Goal: Task Accomplishment & Management: Manage account settings

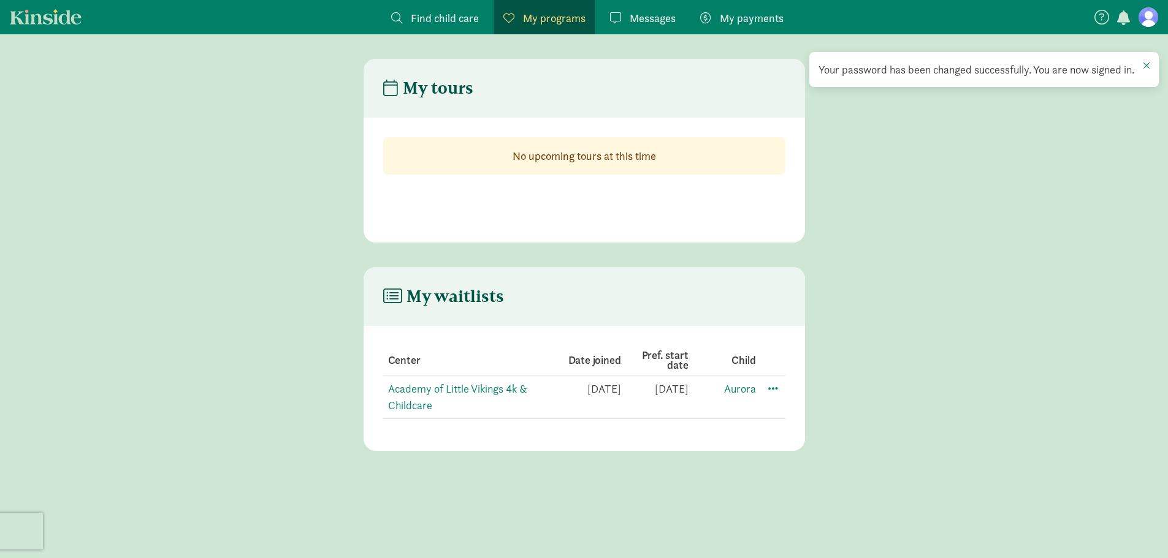
click at [867, 210] on main "My tours No upcoming tours at this time" at bounding box center [584, 151] width 1168 height 184
click at [431, 391] on link "Academy of Little Vikings 4k & Childcare" at bounding box center [457, 397] width 139 height 31
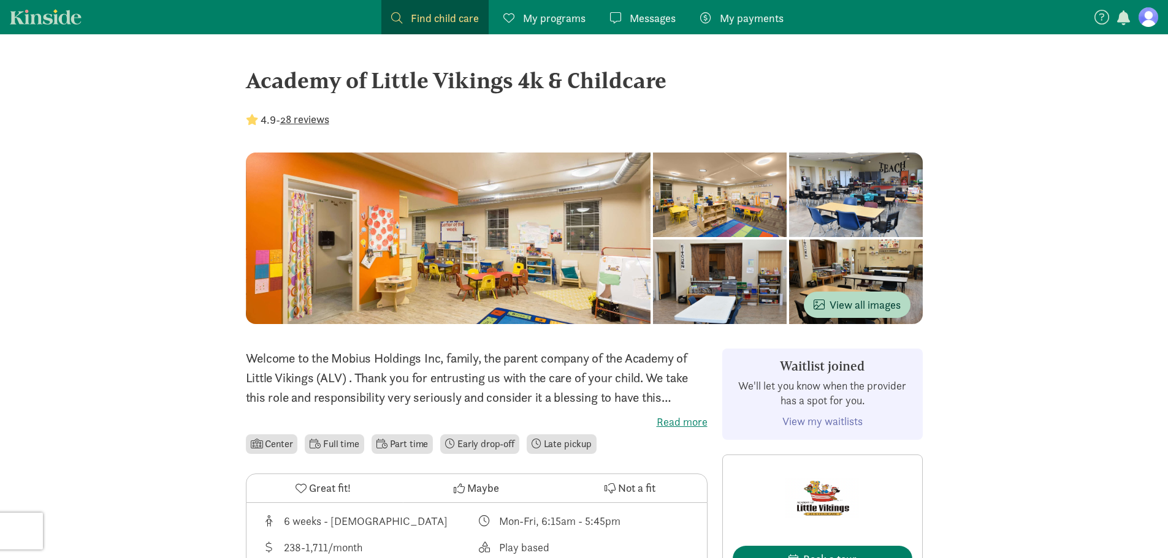
click at [1151, 18] on figure at bounding box center [1148, 17] width 20 height 20
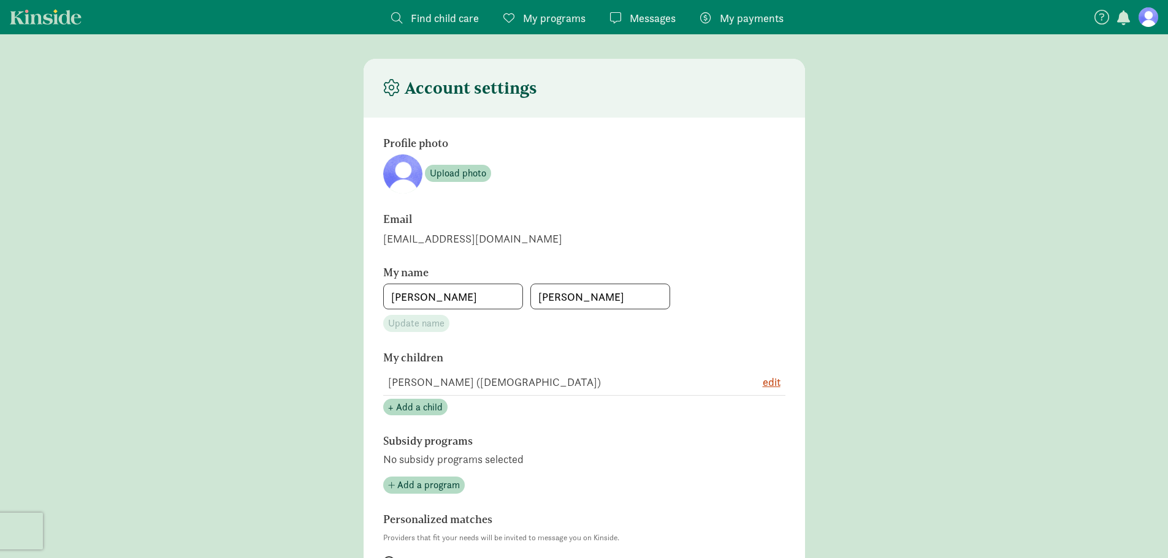
click at [1120, 15] on span "button" at bounding box center [1123, 17] width 13 height 15
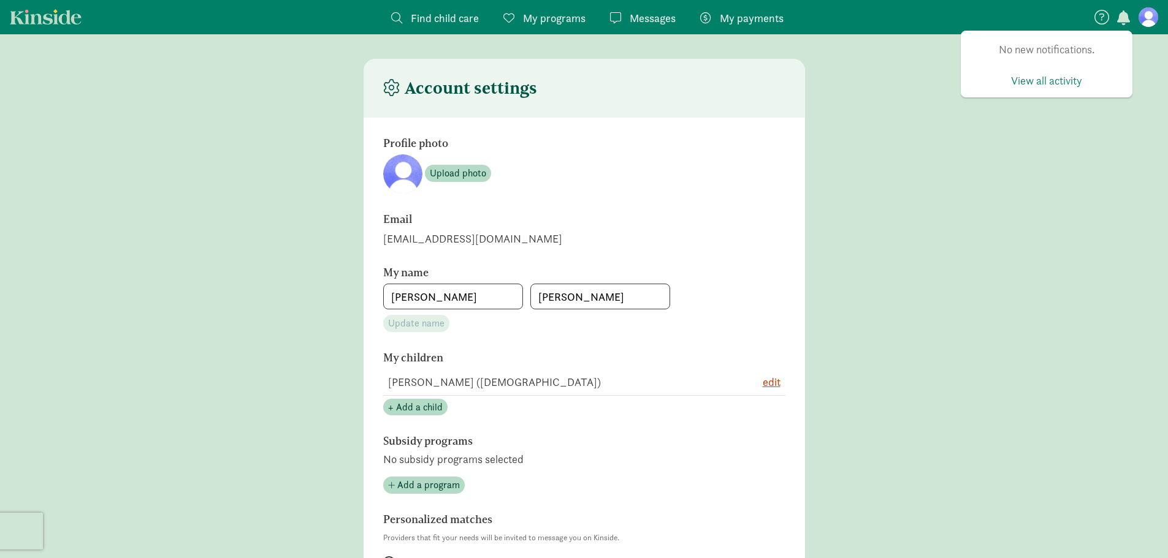
click at [1161, 50] on div "Find child care Find My programs Programs Messages Messages My payments Pay No …" at bounding box center [584, 502] width 1168 height 1005
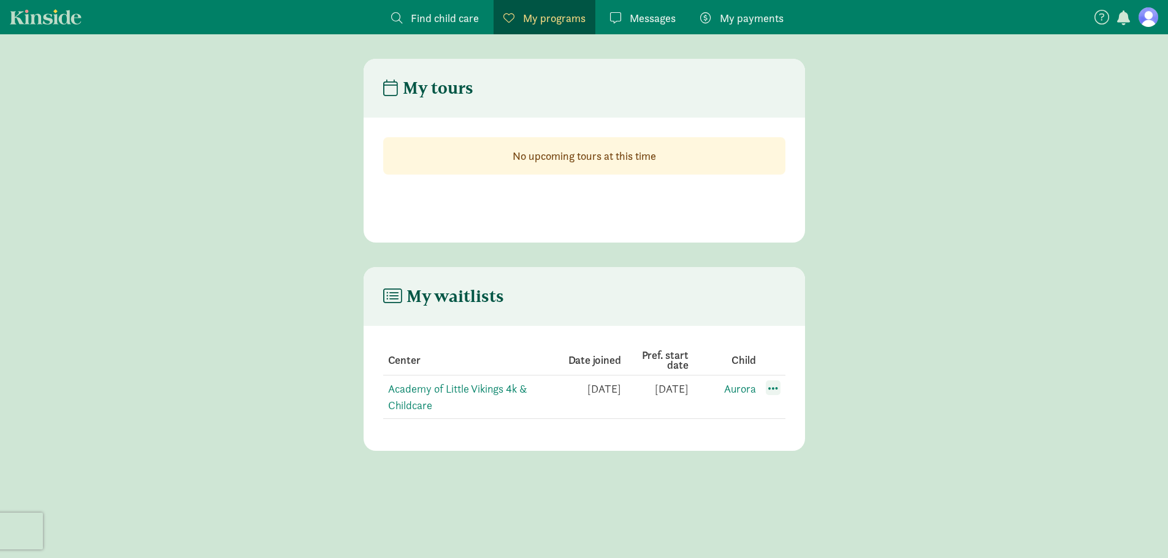
click at [767, 388] on span at bounding box center [772, 388] width 15 height 15
click at [811, 416] on div "Edit preferences" at bounding box center [816, 415] width 110 height 26
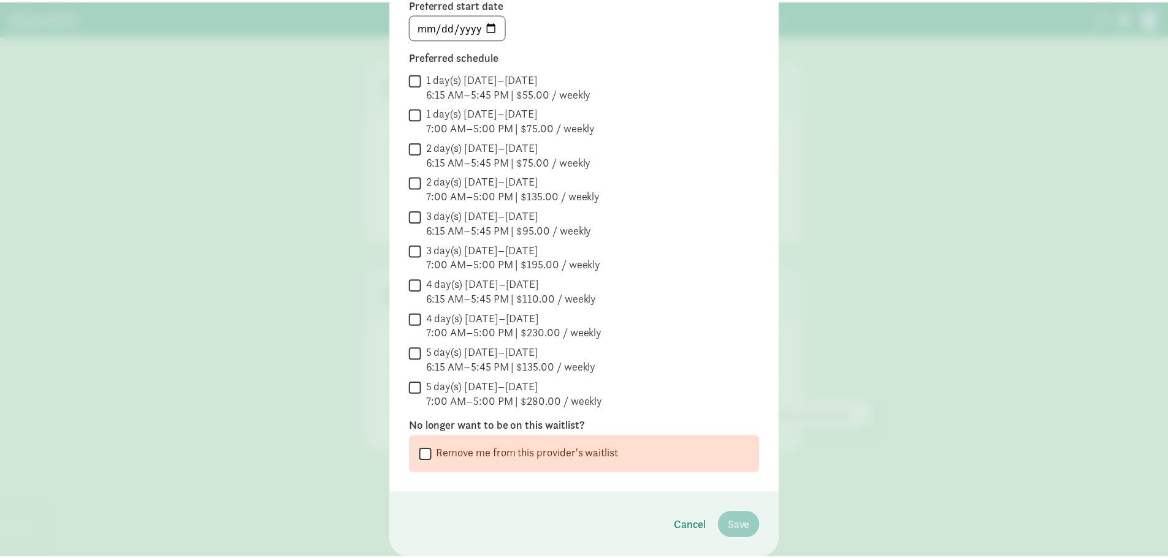
scroll to position [214, 0]
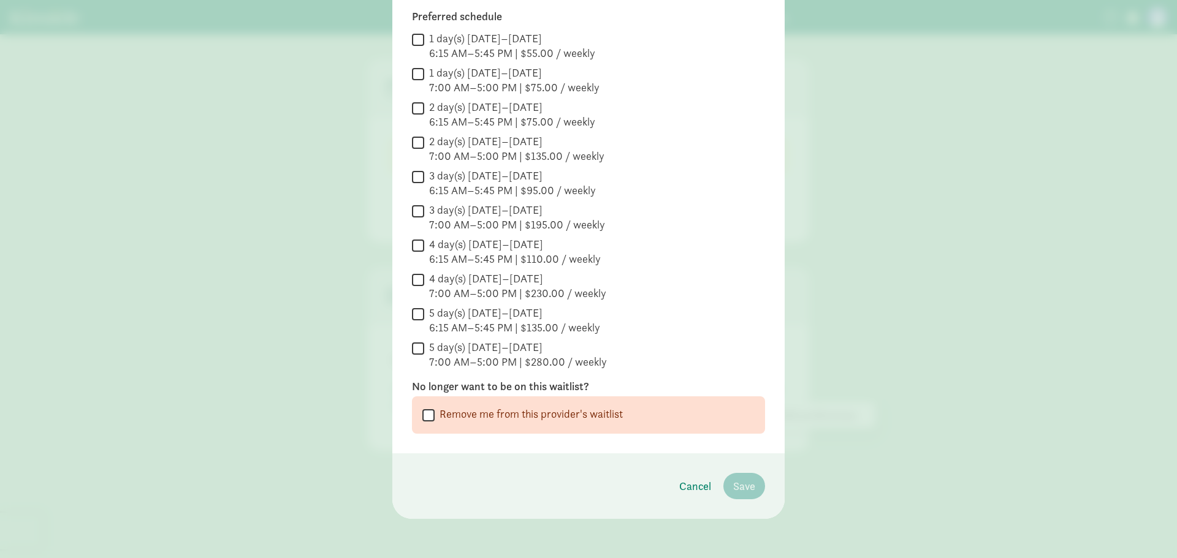
drag, startPoint x: 423, startPoint y: 419, endPoint x: 466, endPoint y: 452, distance: 55.0
click at [423, 418] on input "Remove me from this provider's waitlist" at bounding box center [428, 415] width 12 height 17
checkbox input "true"
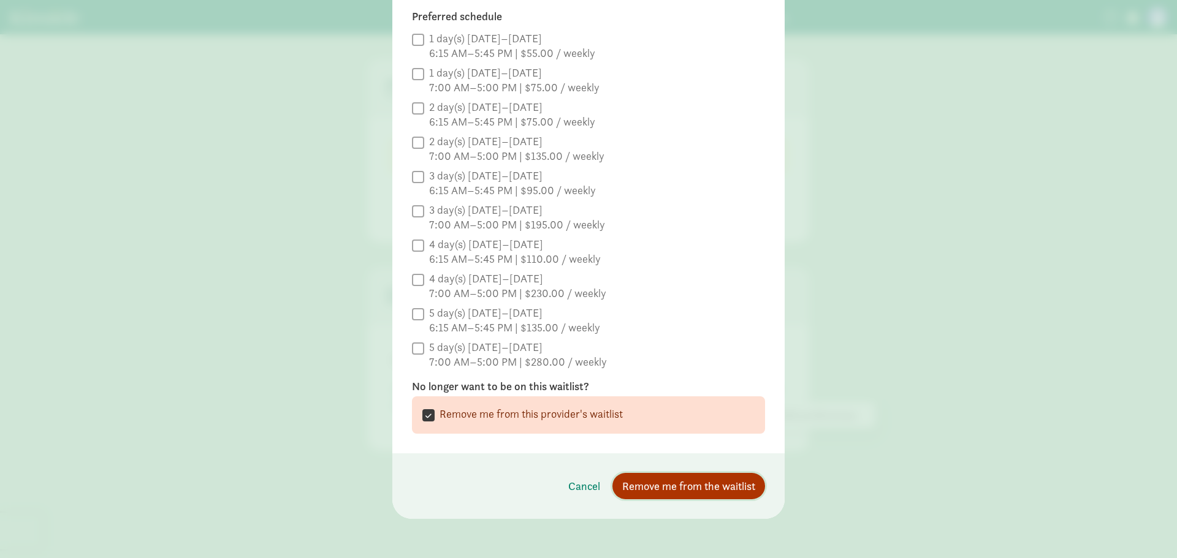
click at [677, 486] on span "Remove me from the waitlist" at bounding box center [688, 486] width 133 height 17
